Goal: Task Accomplishment & Management: Complete application form

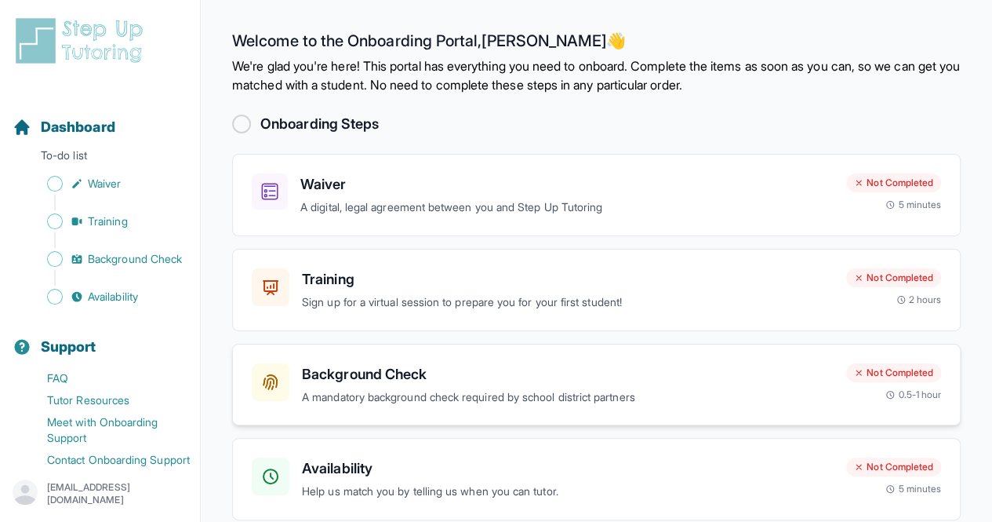
scroll to position [2, 0]
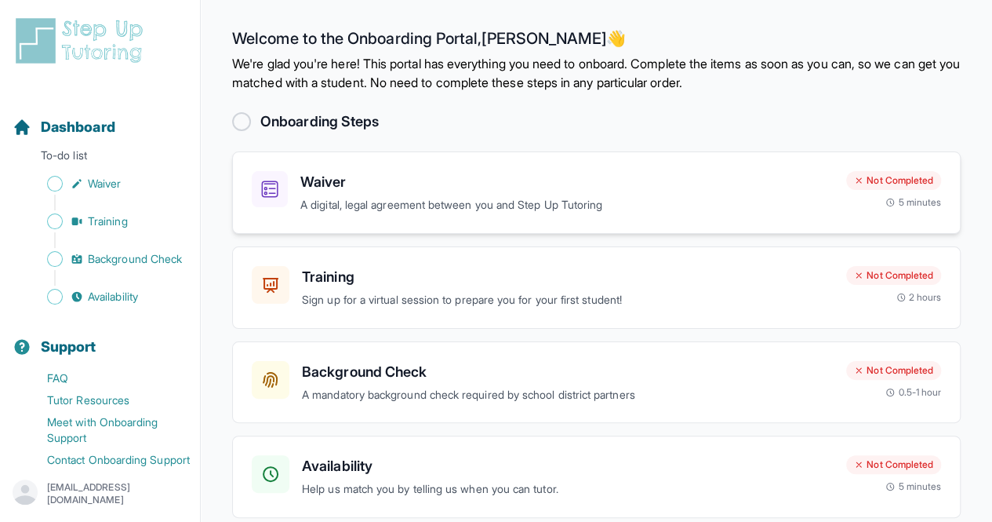
click at [371, 189] on h3 "Waiver" at bounding box center [566, 182] width 533 height 22
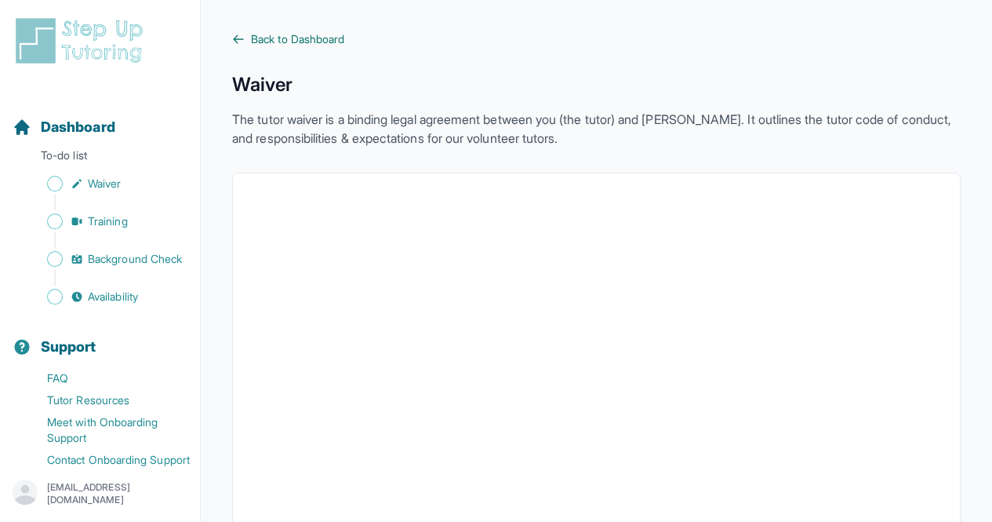
click at [236, 38] on icon at bounding box center [238, 39] width 13 height 13
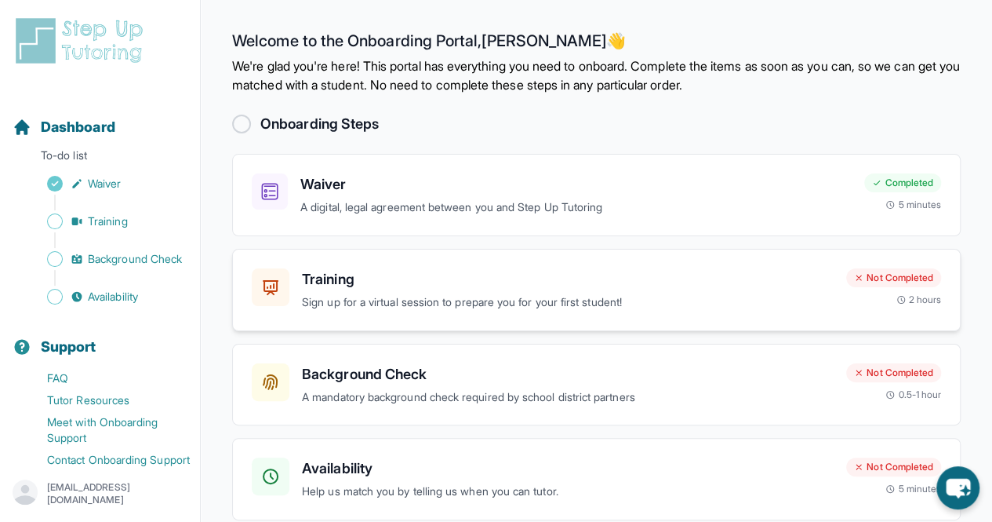
scroll to position [68, 0]
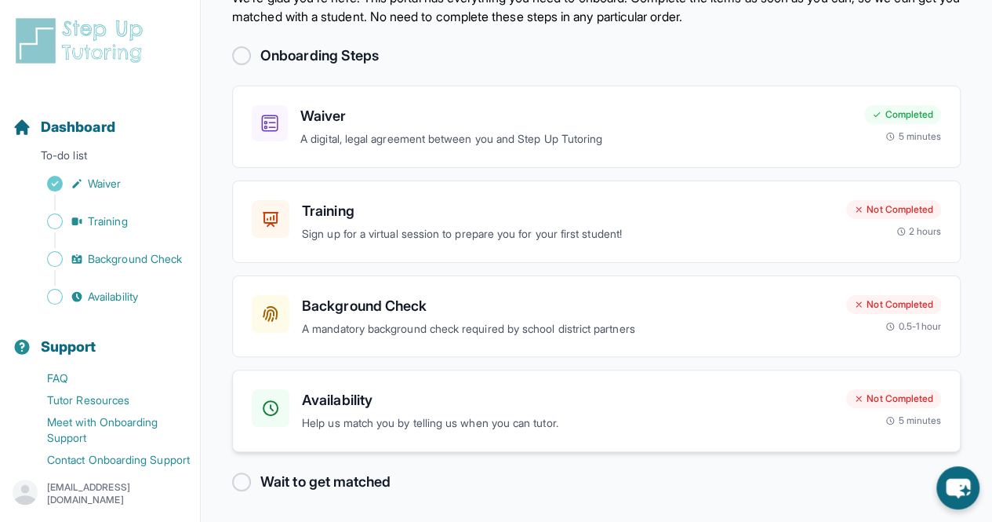
drag, startPoint x: 482, startPoint y: 416, endPoint x: 340, endPoint y: 398, distance: 143.1
click at [340, 398] on h3 "Availability" at bounding box center [568, 400] width 532 height 22
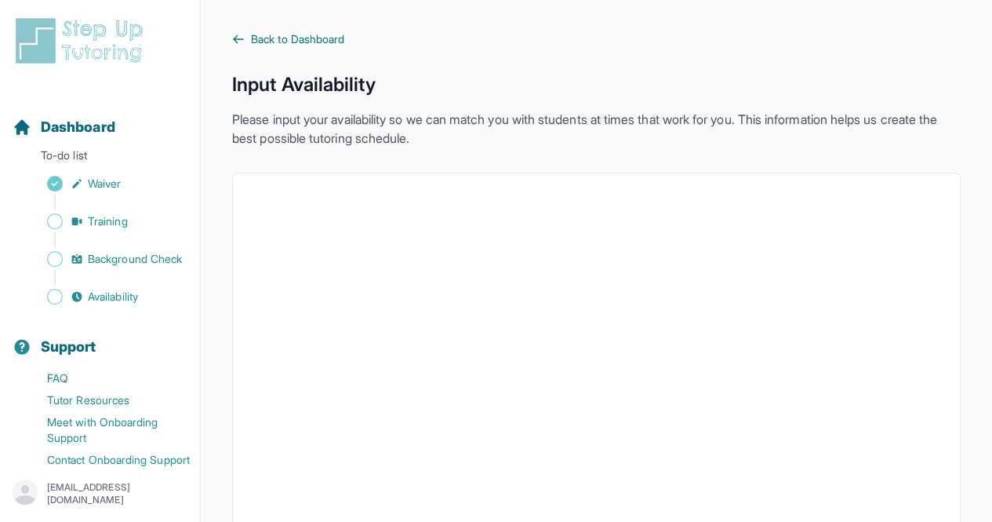
click at [234, 45] on icon at bounding box center [238, 39] width 13 height 13
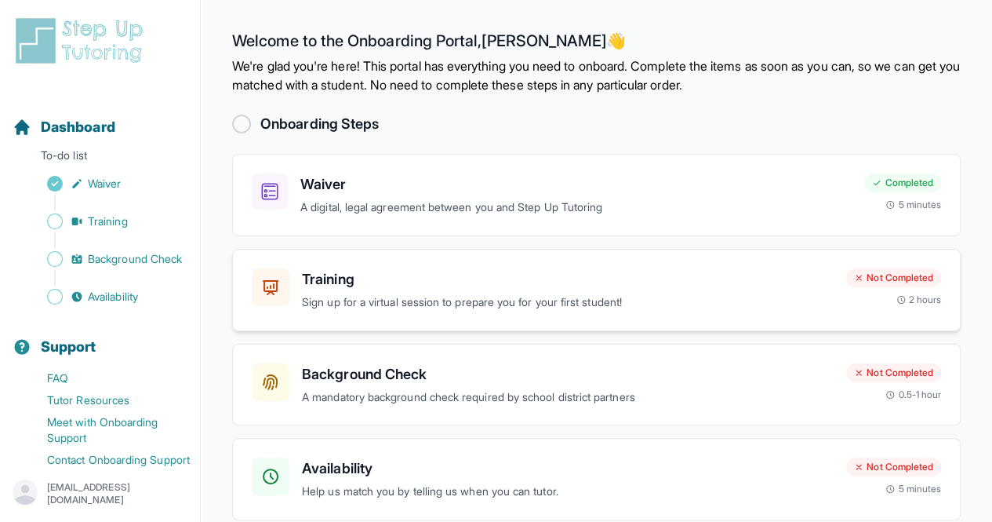
click at [383, 296] on p "Sign up for a virtual session to prepare you for your first student!" at bounding box center [568, 302] width 532 height 18
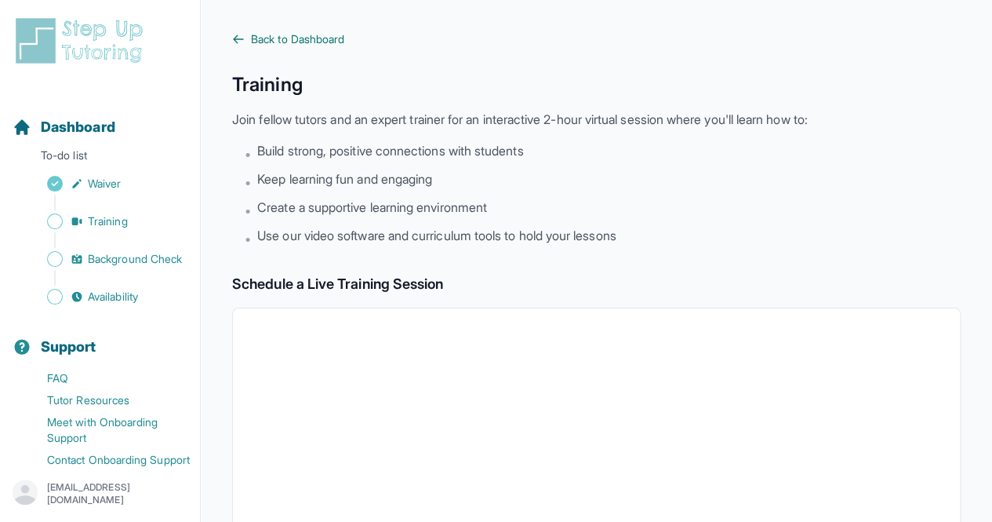
click at [242, 45] on link "Back to Dashboard" at bounding box center [596, 39] width 729 height 16
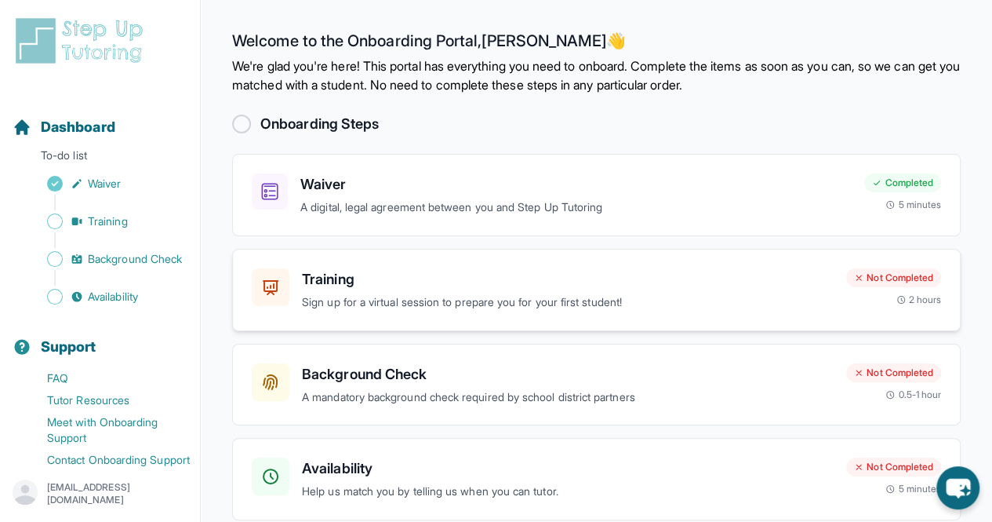
click at [402, 271] on h3 "Training" at bounding box center [568, 279] width 532 height 22
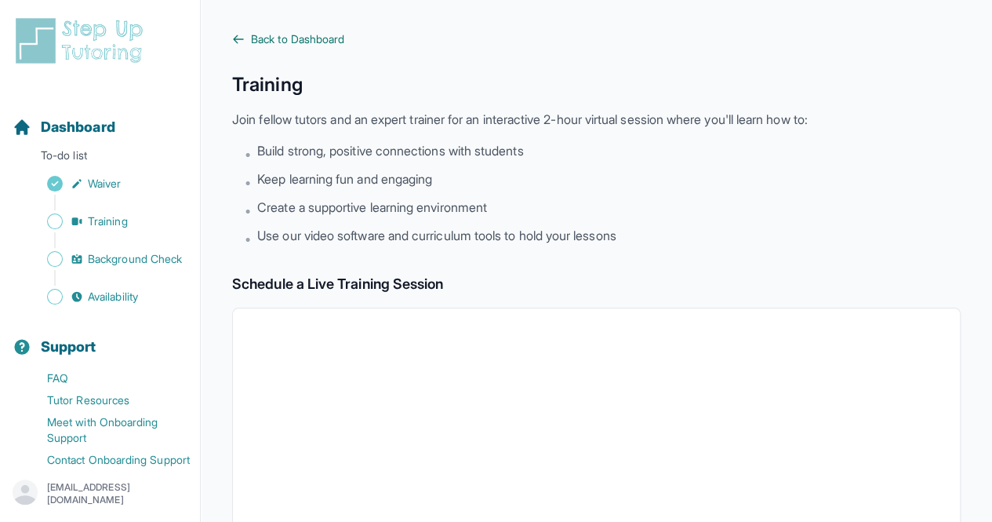
click at [253, 34] on span "Back to Dashboard" at bounding box center [297, 39] width 93 height 16
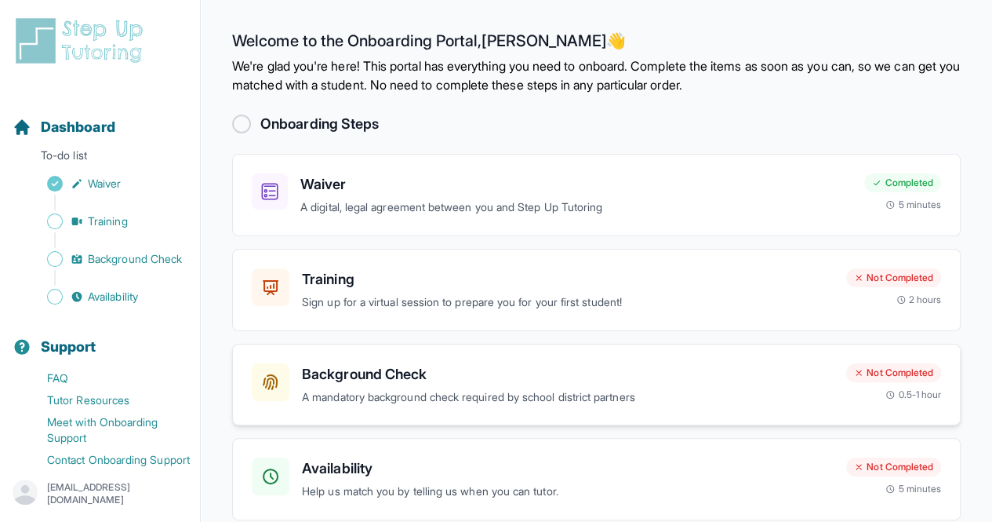
scroll to position [68, 0]
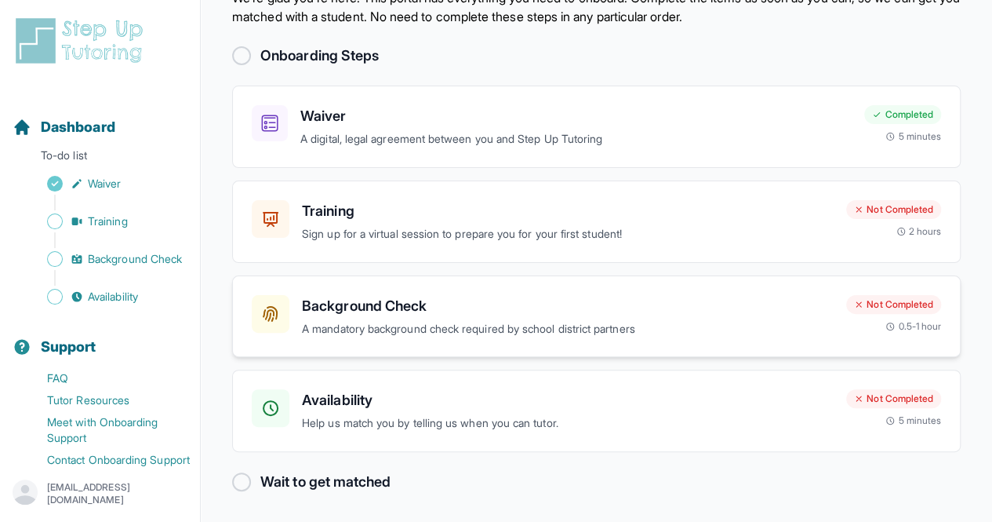
click at [452, 324] on p "A mandatory background check required by school district partners" at bounding box center [568, 329] width 532 height 18
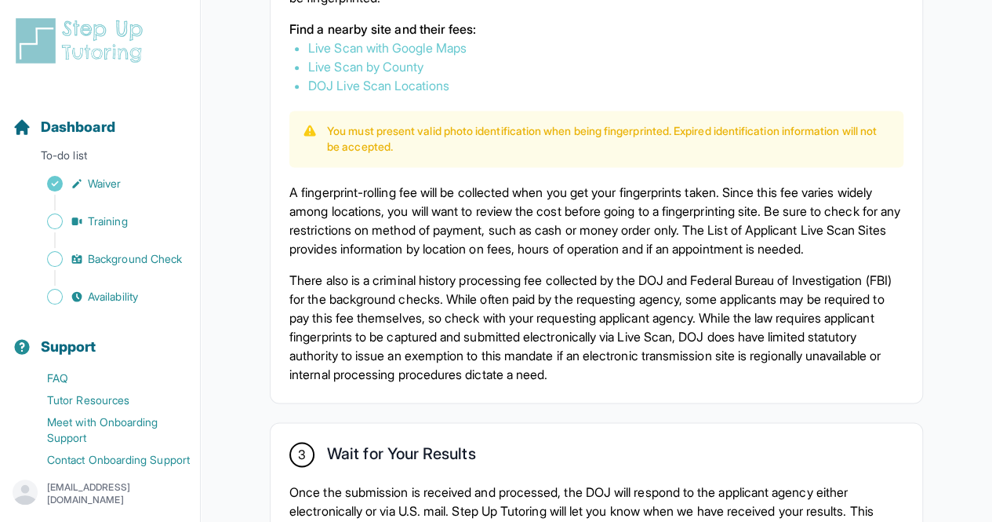
scroll to position [1004, 0]
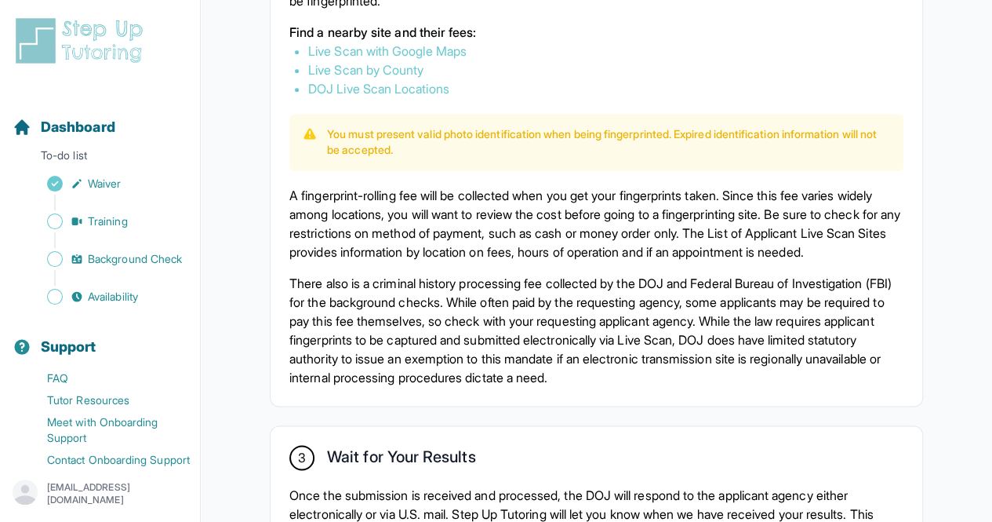
click at [348, 65] on link "Live Scan by County" at bounding box center [365, 70] width 115 height 16
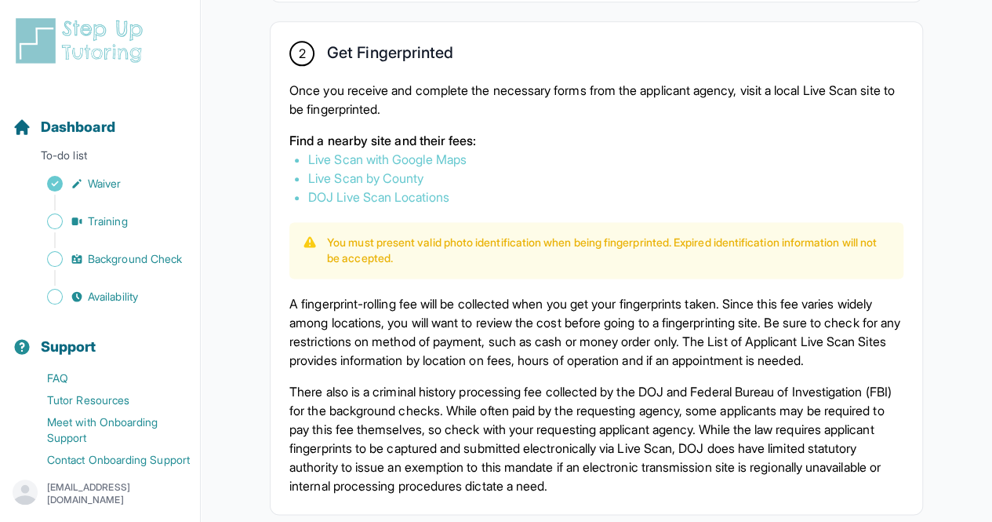
scroll to position [894, 0]
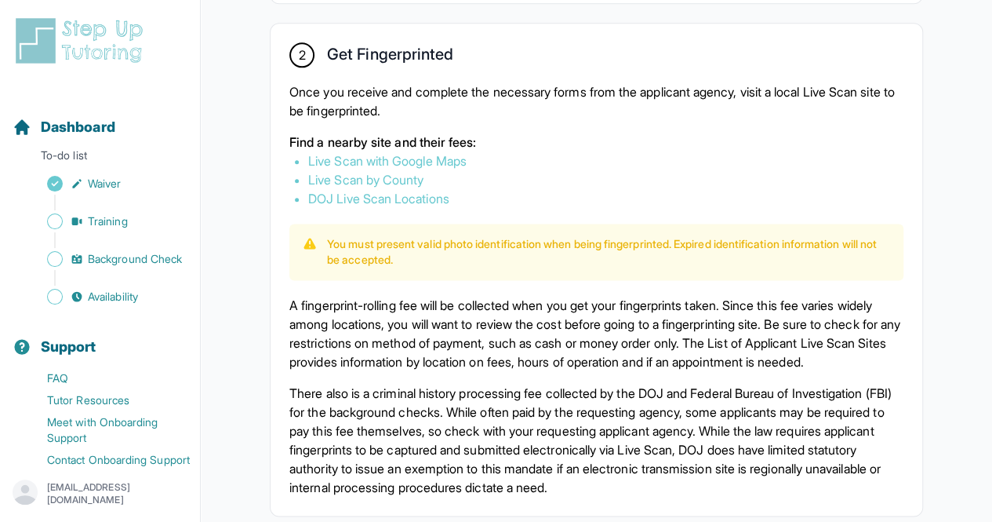
click at [370, 176] on link "Live Scan by County" at bounding box center [365, 180] width 115 height 16
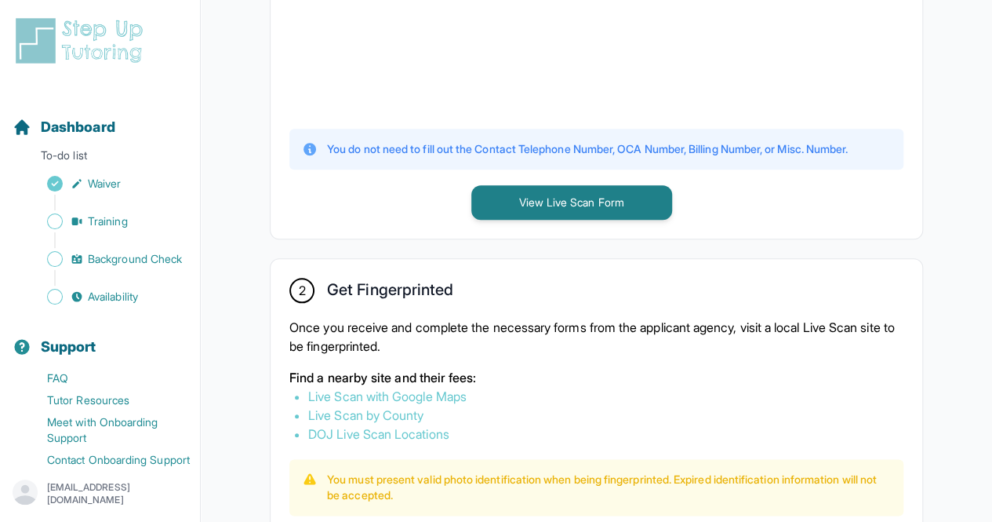
scroll to position [657, 0]
